Goal: Information Seeking & Learning: Check status

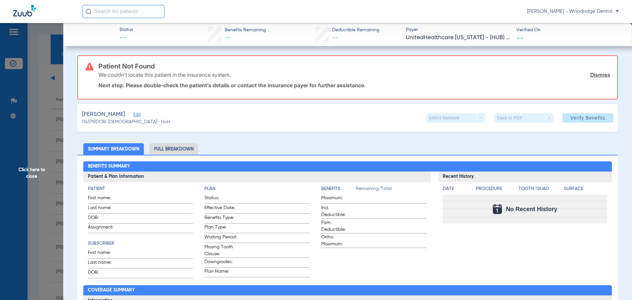
scroll to position [66, 0]
click at [31, 171] on span "Click here to close" at bounding box center [31, 173] width 63 height 300
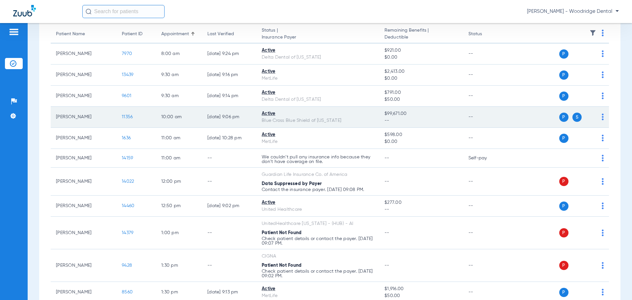
click at [124, 116] on span "11356" at bounding box center [127, 116] width 11 height 5
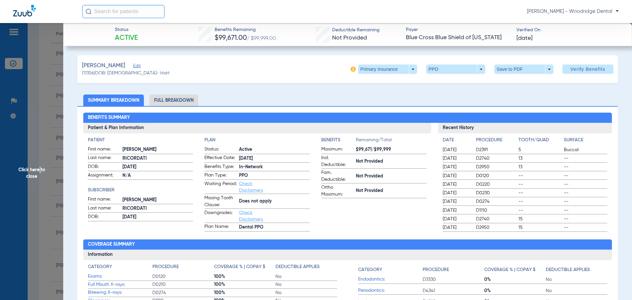
click at [40, 173] on span "Click here to close" at bounding box center [31, 173] width 63 height 300
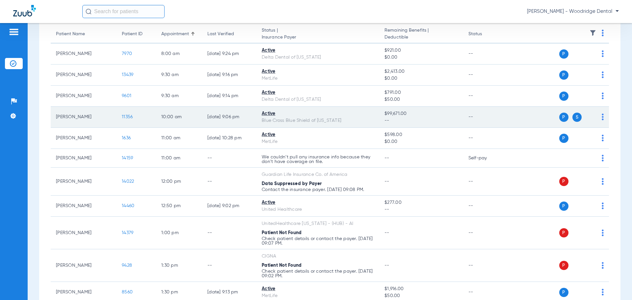
click at [127, 117] on span "11356" at bounding box center [127, 116] width 11 height 5
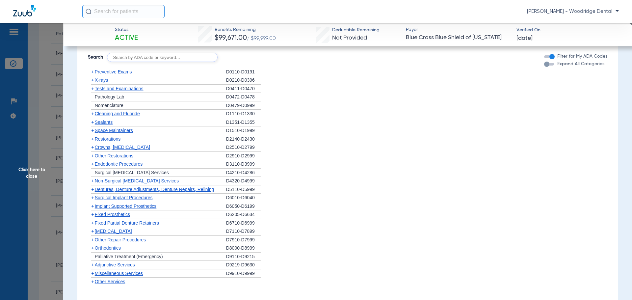
scroll to position [395, 0]
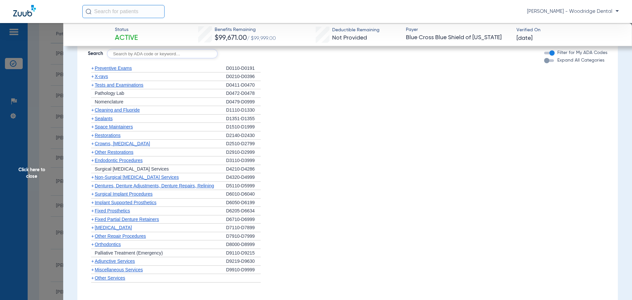
click at [102, 151] on span "Other Restorations" at bounding box center [114, 151] width 39 height 5
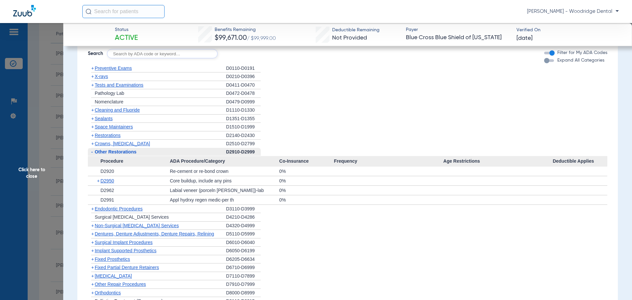
click at [92, 151] on span "-" at bounding box center [92, 151] width 2 height 5
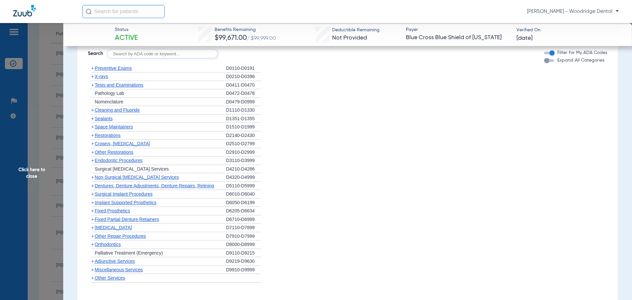
click at [93, 142] on span "+" at bounding box center [92, 143] width 3 height 5
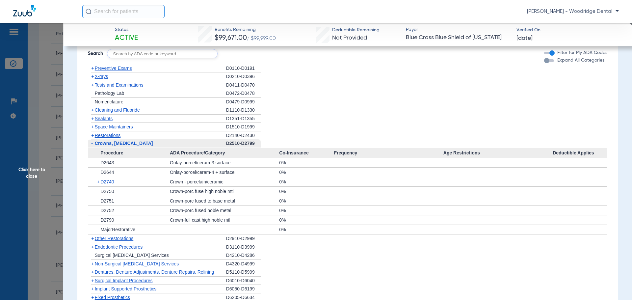
click at [93, 144] on span "-" at bounding box center [91, 143] width 7 height 8
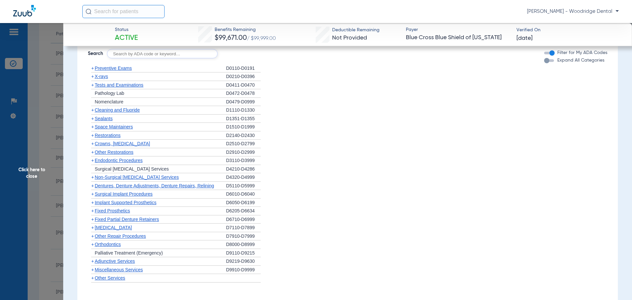
click at [92, 226] on span "+" at bounding box center [92, 227] width 3 height 5
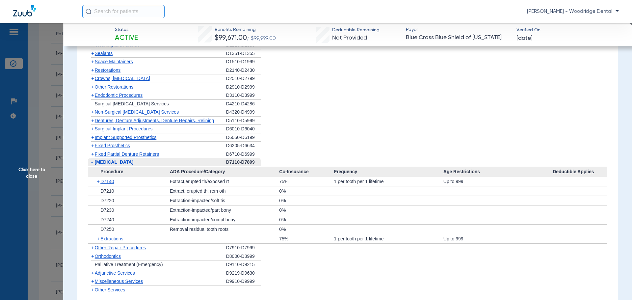
scroll to position [461, 0]
click at [99, 237] on span "+" at bounding box center [99, 237] width 4 height 9
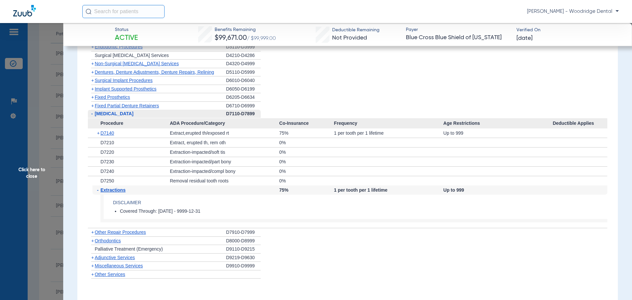
scroll to position [526, 0]
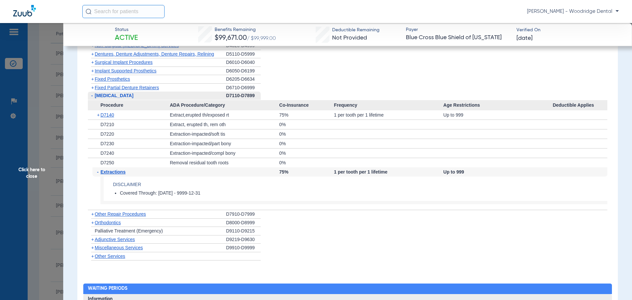
click at [29, 174] on span "Click here to close" at bounding box center [31, 173] width 63 height 300
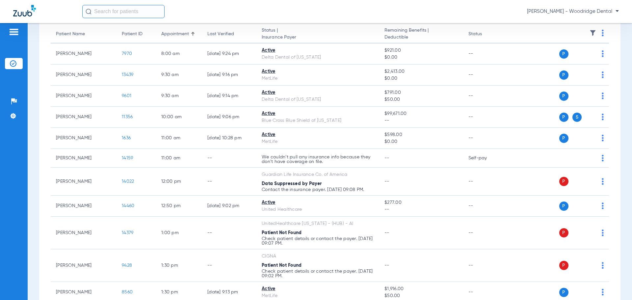
scroll to position [0, 0]
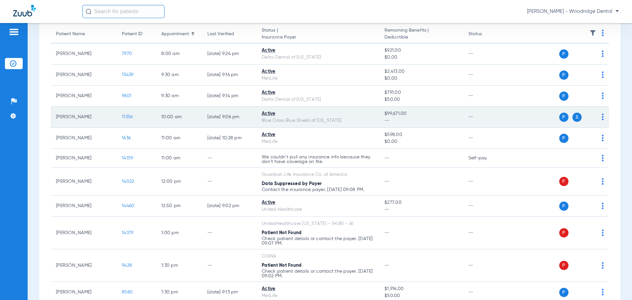
click at [573, 116] on span "S" at bounding box center [576, 117] width 9 height 9
click at [572, 118] on span "S" at bounding box center [576, 117] width 9 height 9
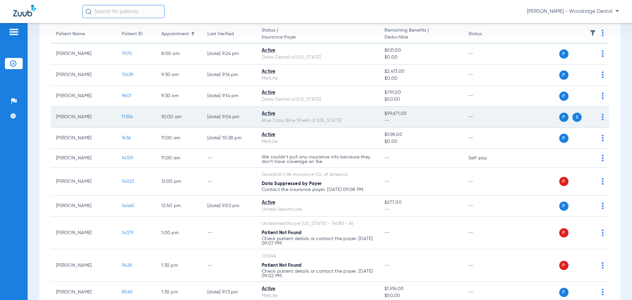
click at [131, 118] on span "11356" at bounding box center [127, 116] width 11 height 5
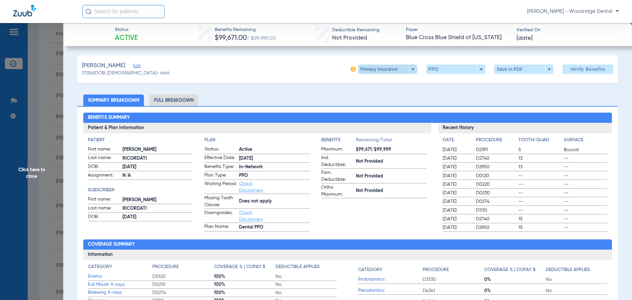
click at [408, 70] on span at bounding box center [387, 68] width 59 height 9
click at [391, 92] on button "Secondary Insurance" at bounding box center [380, 95] width 54 height 13
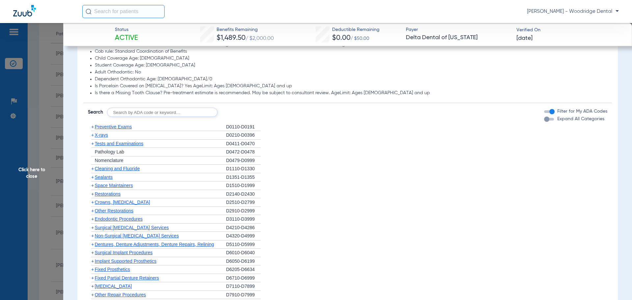
scroll to position [428, 0]
click at [92, 201] on span "+" at bounding box center [92, 201] width 3 height 5
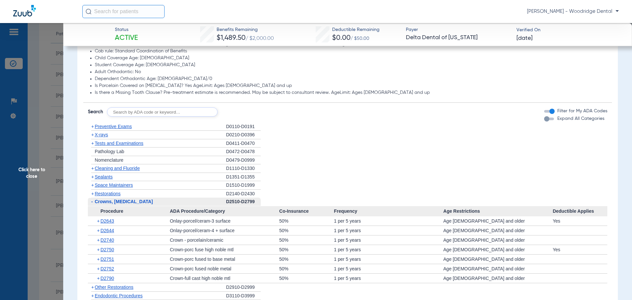
click at [93, 193] on span "+" at bounding box center [92, 193] width 3 height 5
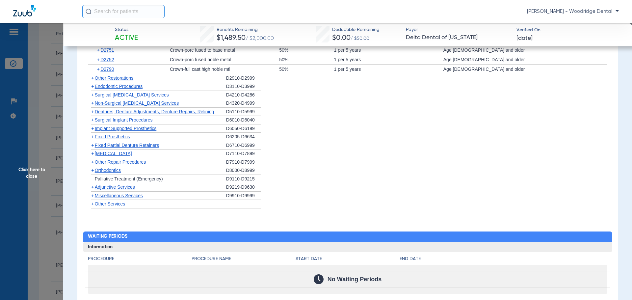
scroll to position [724, 0]
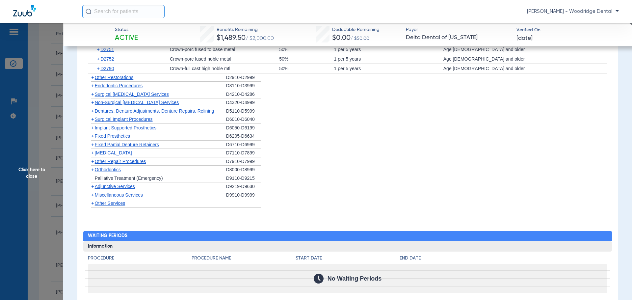
click at [93, 86] on span "+" at bounding box center [92, 85] width 3 height 5
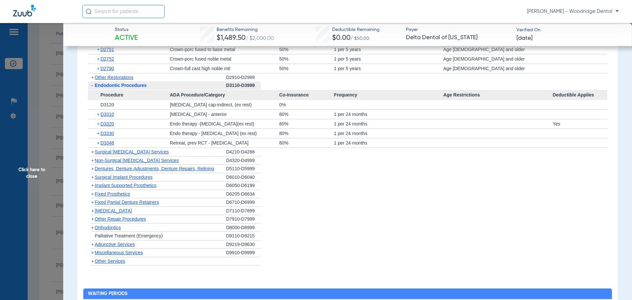
click at [92, 229] on span "+" at bounding box center [92, 227] width 3 height 5
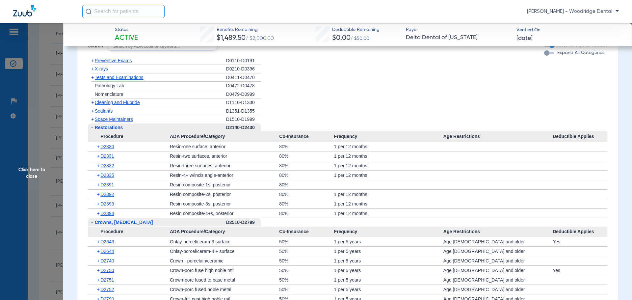
scroll to position [461, 0]
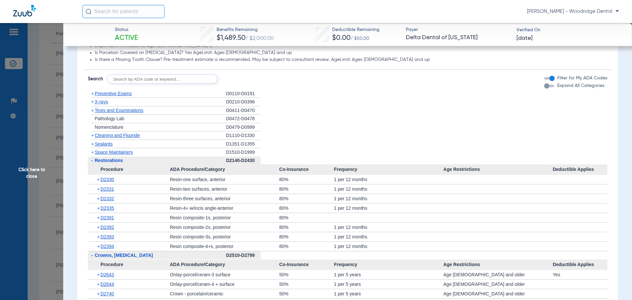
click at [159, 81] on input "text" at bounding box center [162, 78] width 111 height 9
type input "8090"
click button "Search" at bounding box center [242, 78] width 26 height 9
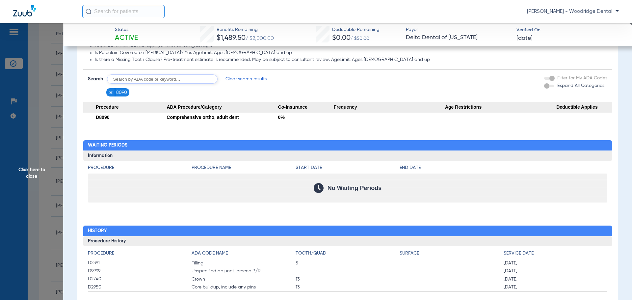
click at [160, 76] on input "text" at bounding box center [162, 78] width 111 height 9
click at [160, 78] on input "text" at bounding box center [162, 78] width 111 height 9
click at [109, 92] on img at bounding box center [111, 92] width 5 height 5
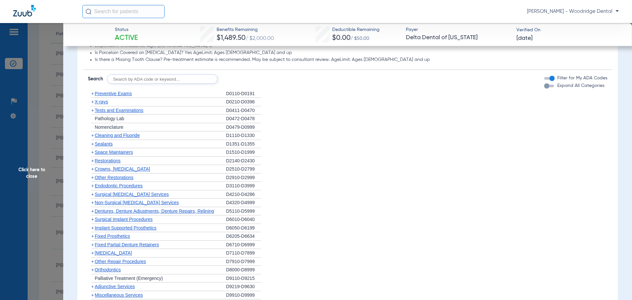
click at [147, 81] on input "text" at bounding box center [162, 78] width 111 height 9
type input "9944"
click button "Search" at bounding box center [242, 78] width 26 height 9
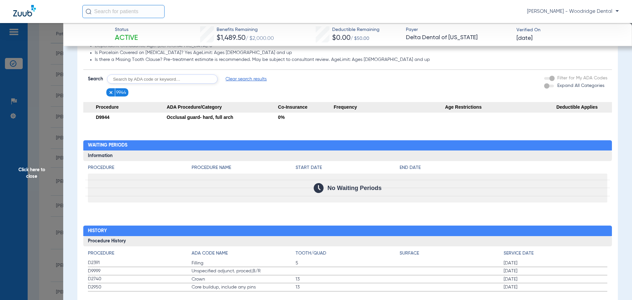
click at [30, 176] on span "Click here to close" at bounding box center [31, 173] width 63 height 300
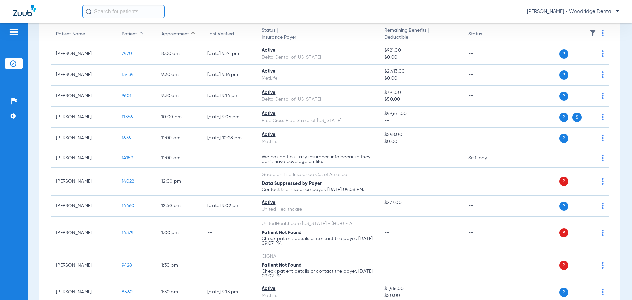
scroll to position [0, 0]
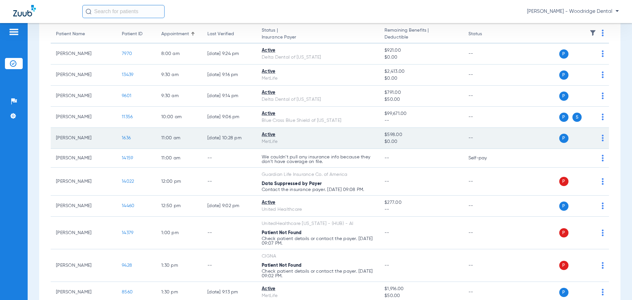
click at [125, 139] on span "1636" at bounding box center [126, 138] width 9 height 5
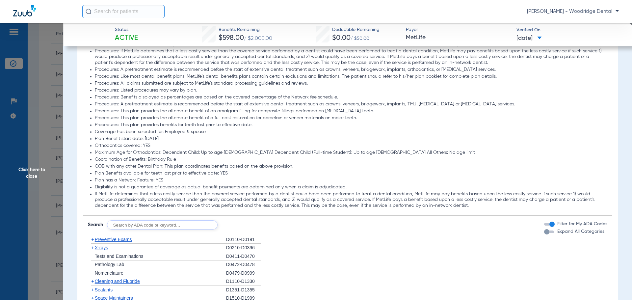
scroll to position [494, 0]
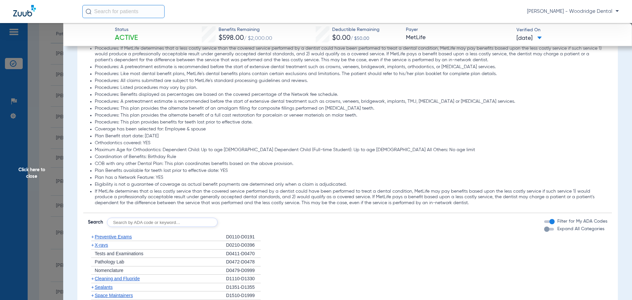
click at [199, 221] on input "text" at bounding box center [162, 221] width 111 height 9
type input "8090"
click button "Search" at bounding box center [242, 221] width 26 height 9
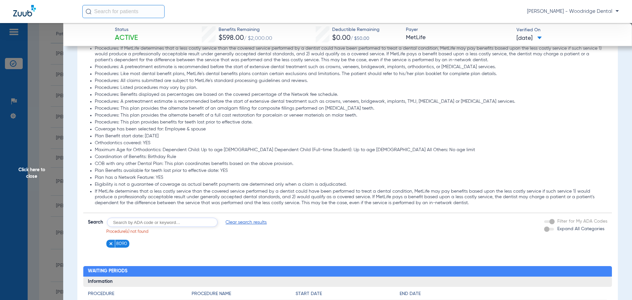
click at [111, 243] on img at bounding box center [111, 243] width 5 height 5
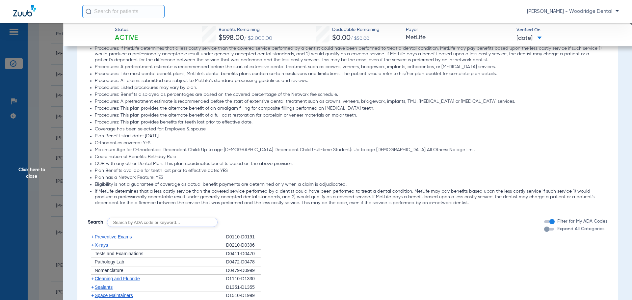
click at [163, 224] on input "text" at bounding box center [162, 221] width 111 height 9
type input "9944"
click button "Search" at bounding box center [242, 221] width 26 height 9
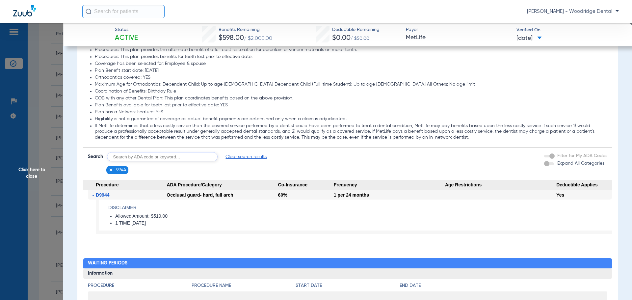
scroll to position [559, 0]
drag, startPoint x: 168, startPoint y: 222, endPoint x: 108, endPoint y: 214, distance: 60.8
click at [108, 214] on app-benefits-detail "Disclaimer Allowed Amount: $519.00 1 TIME [DATE]" at bounding box center [354, 216] width 516 height 35
copy ul "Allowed Amount: $519.00 1 TIME [DATE]"
click at [26, 170] on span "Click here to close" at bounding box center [31, 173] width 63 height 300
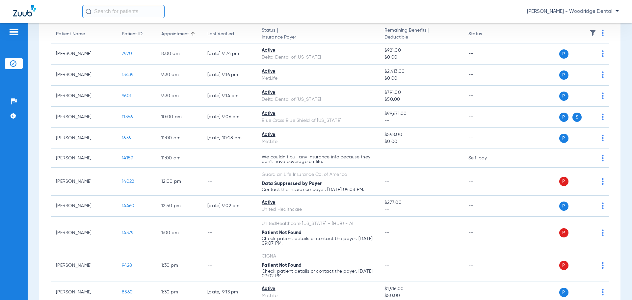
scroll to position [0, 0]
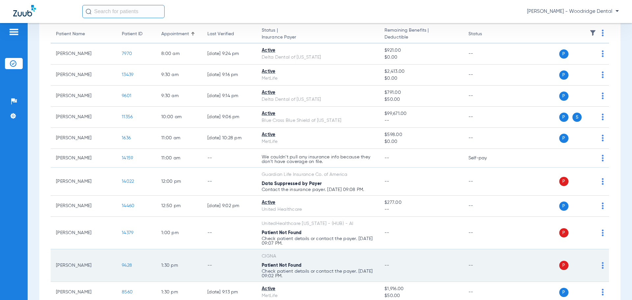
click at [127, 266] on span "9428" at bounding box center [127, 265] width 10 height 5
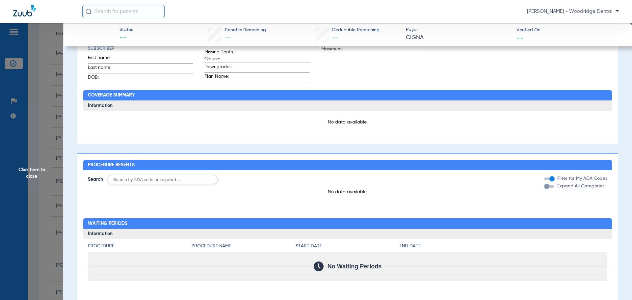
scroll to position [197, 0]
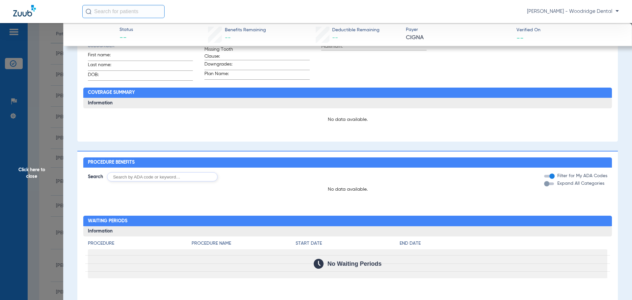
click at [29, 172] on span "Click here to close" at bounding box center [31, 173] width 63 height 300
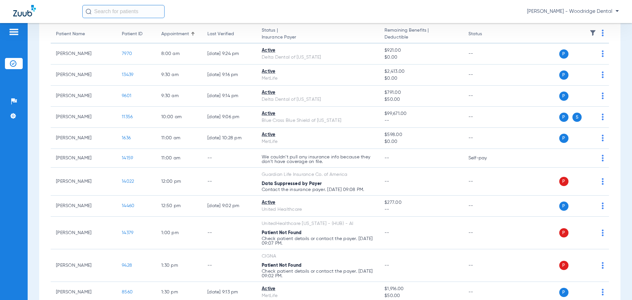
scroll to position [0, 0]
